Goal: Find specific page/section: Find specific page/section

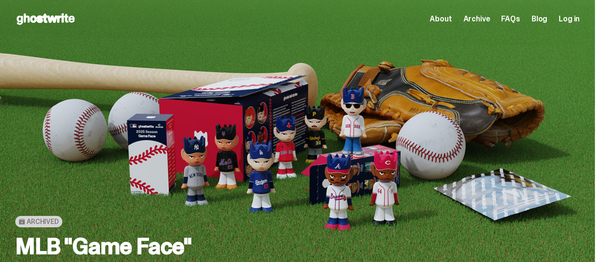
click at [50, 18] on use at bounding box center [46, 18] width 58 height 11
click at [475, 19] on span "Archive" at bounding box center [476, 19] width 27 height 8
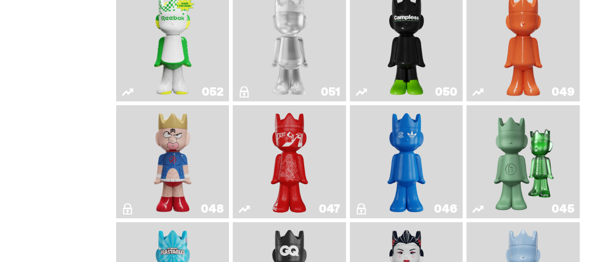
scroll to position [238, 0]
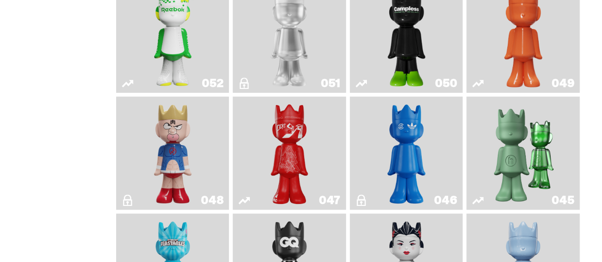
click at [172, 149] on img "Kinnikuman" at bounding box center [173, 153] width 46 height 106
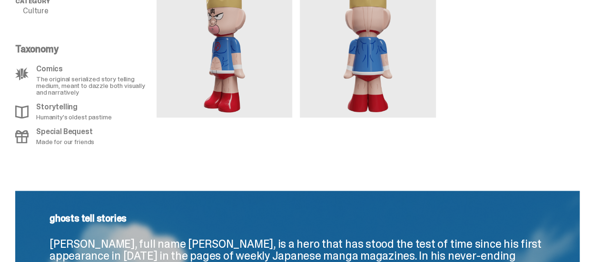
scroll to position [667, 0]
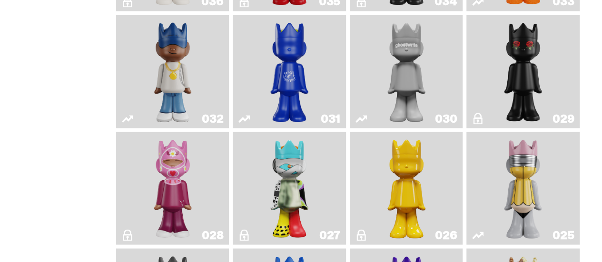
scroll to position [810, 0]
